Goal: Communication & Community: Answer question/provide support

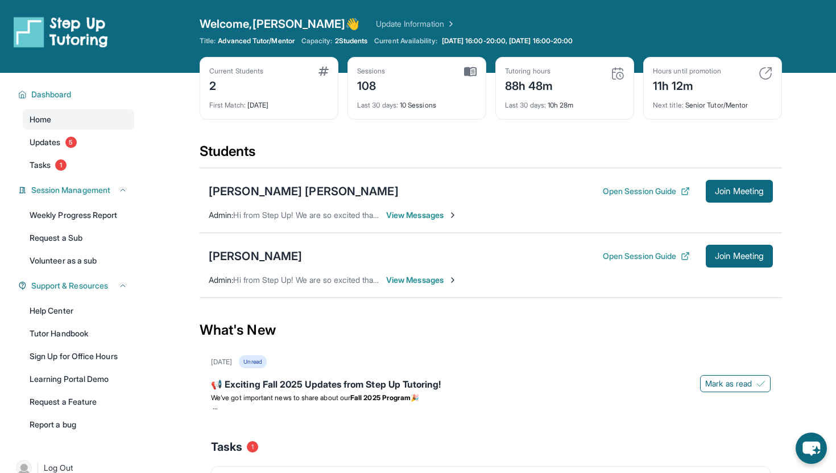
click at [428, 277] on span "View Messages" at bounding box center [421, 279] width 71 height 11
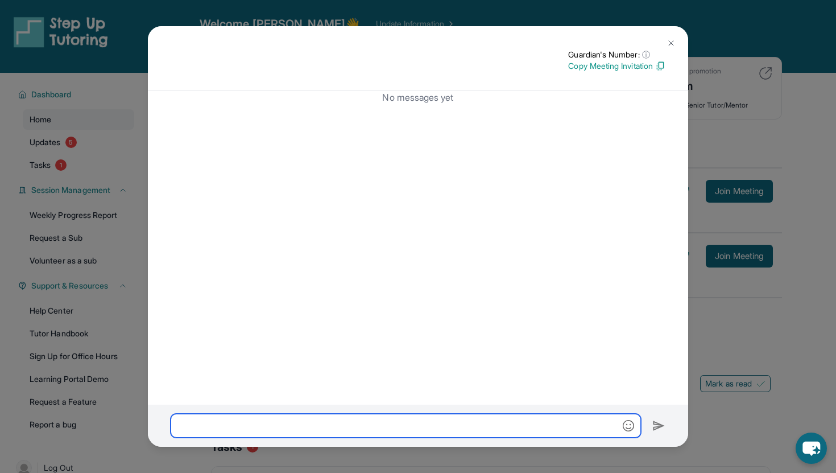
click at [372, 428] on input "text" at bounding box center [406, 426] width 471 height 24
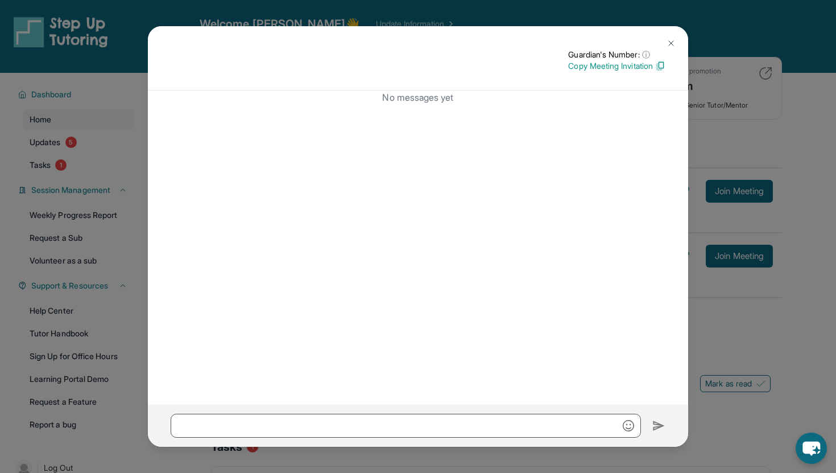
click at [675, 42] on img at bounding box center [671, 43] width 9 height 9
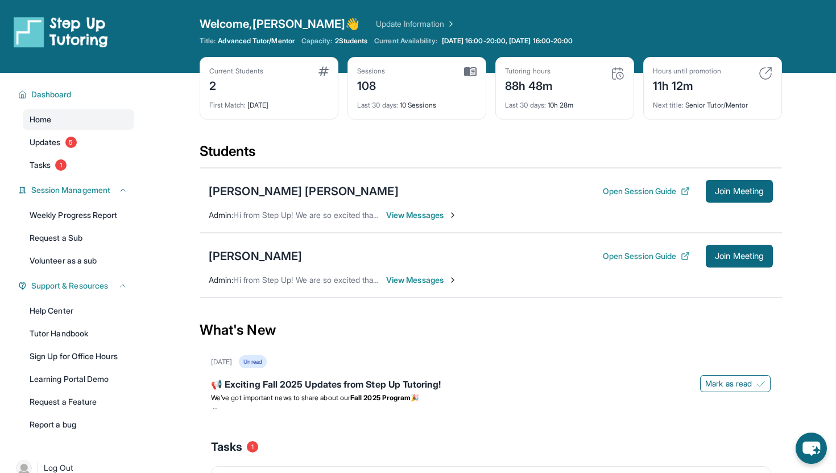
click at [415, 280] on span "View Messages" at bounding box center [421, 279] width 71 height 11
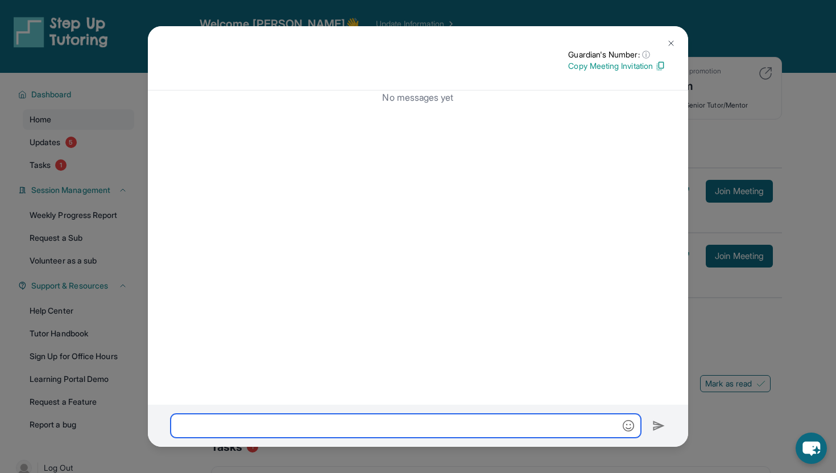
click at [360, 424] on input "text" at bounding box center [406, 426] width 471 height 24
paste input "**********"
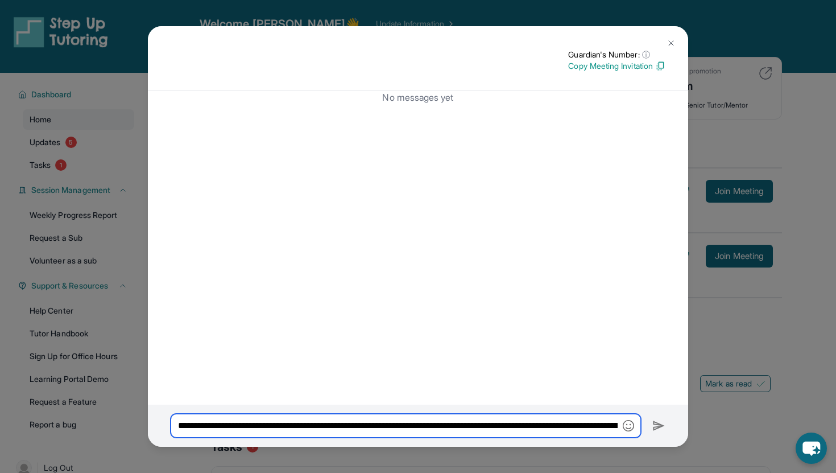
scroll to position [0, 1949]
type input "**********"
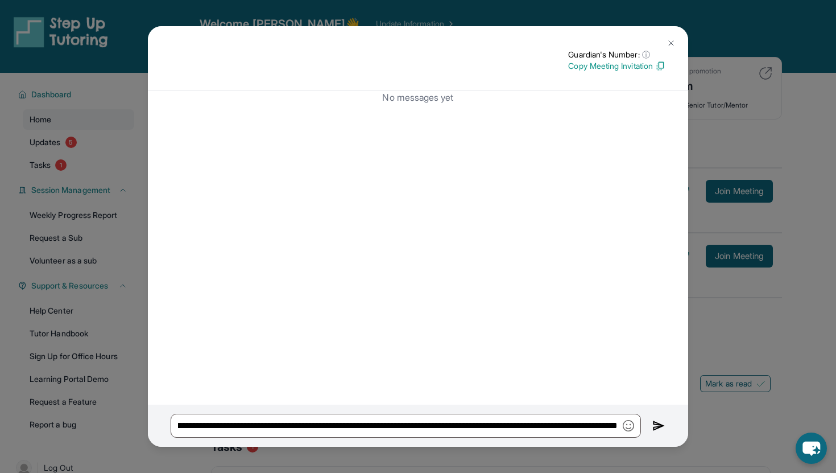
scroll to position [0, 0]
click at [656, 424] on img at bounding box center [659, 426] width 13 height 14
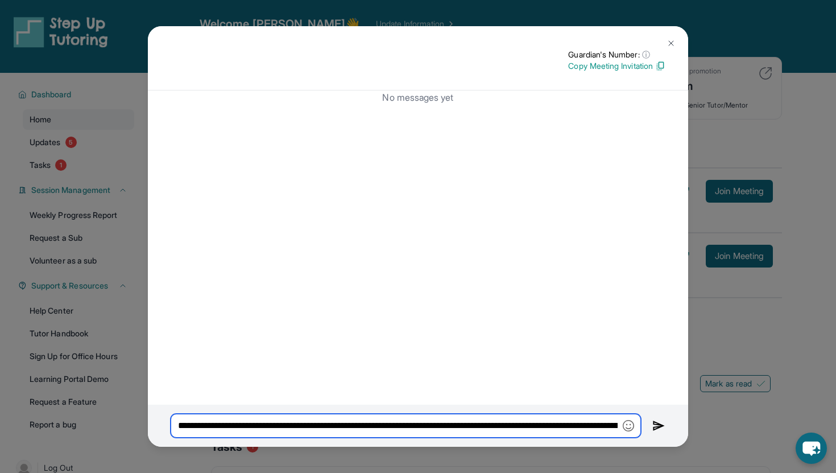
click at [451, 427] on input "**********" at bounding box center [406, 426] width 471 height 24
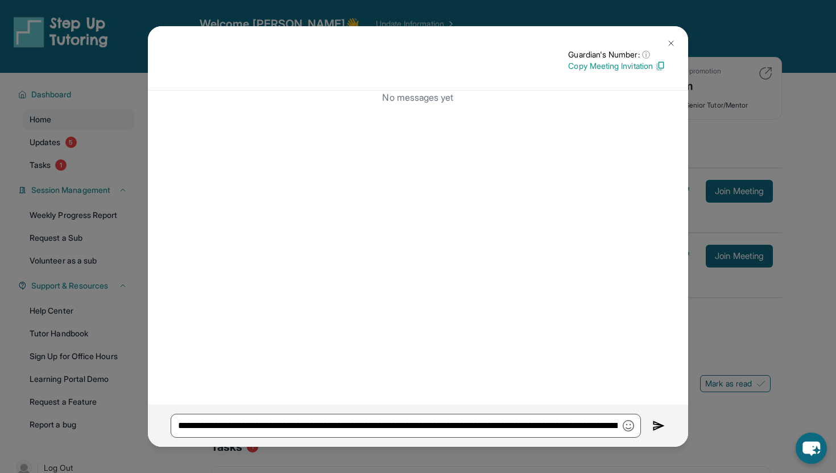
click at [653, 426] on img at bounding box center [659, 426] width 13 height 14
click at [675, 35] on button at bounding box center [671, 43] width 23 height 23
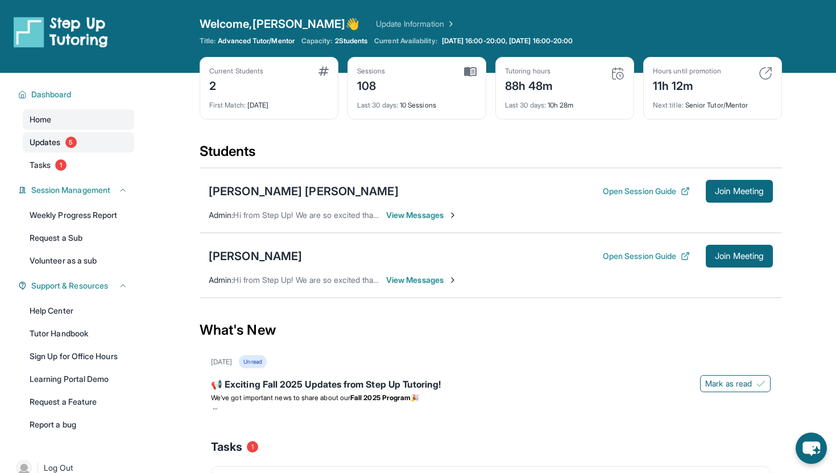
click at [69, 147] on span "5" at bounding box center [70, 142] width 11 height 11
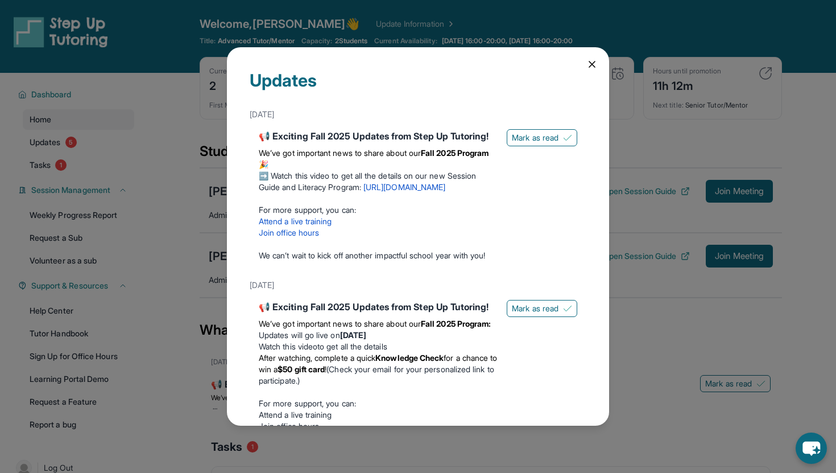
click at [63, 158] on div "Updates [DATE] 📢 Exciting Fall 2025 Updates from Step Up Tutoring! We’ve got im…" at bounding box center [418, 236] width 836 height 473
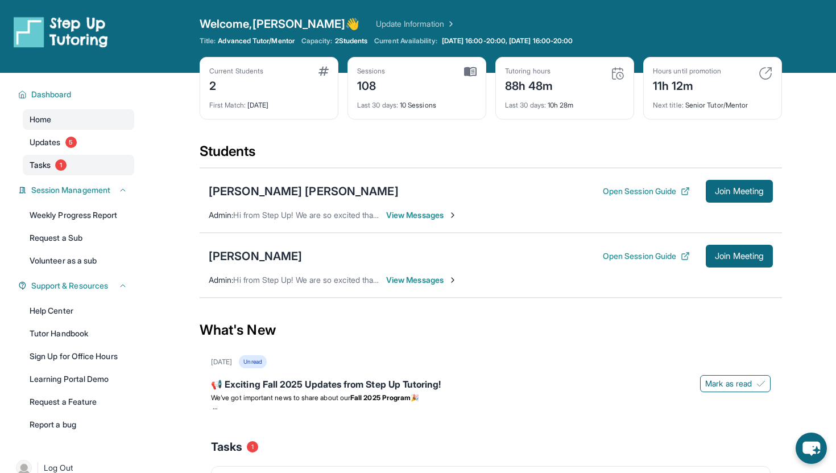
click at [74, 167] on link "Tasks 1" at bounding box center [79, 165] width 112 height 20
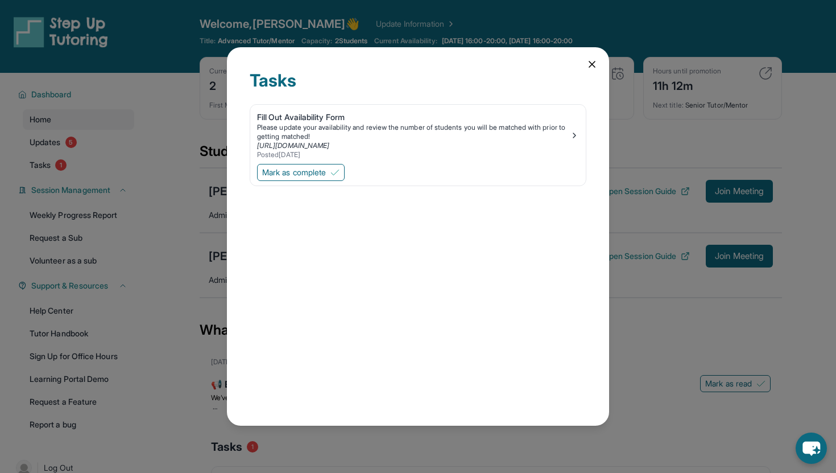
click at [592, 61] on icon at bounding box center [592, 64] width 11 height 11
